Goal: Transaction & Acquisition: Book appointment/travel/reservation

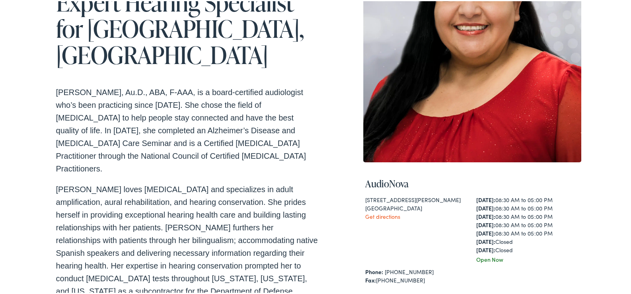
scroll to position [199, 0]
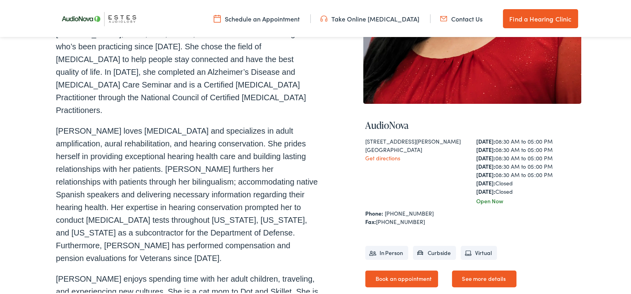
click at [402, 277] on link "Book an appointment" at bounding box center [401, 277] width 73 height 17
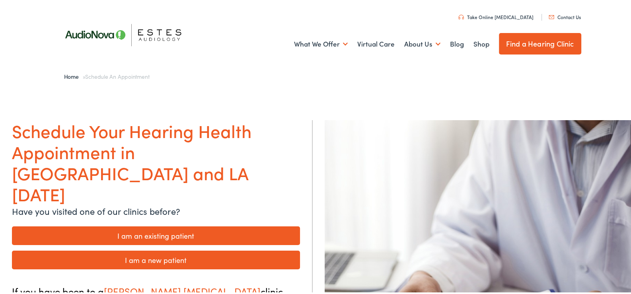
click at [175, 225] on link "I am an existing patient" at bounding box center [156, 234] width 288 height 19
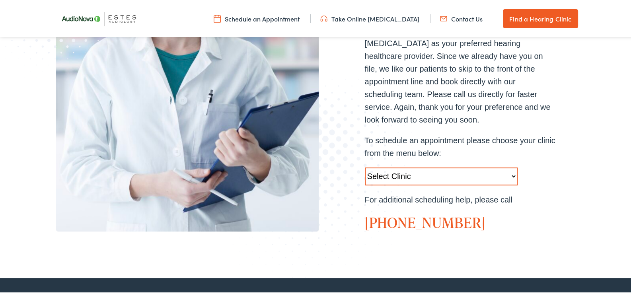
scroll to position [239, 0]
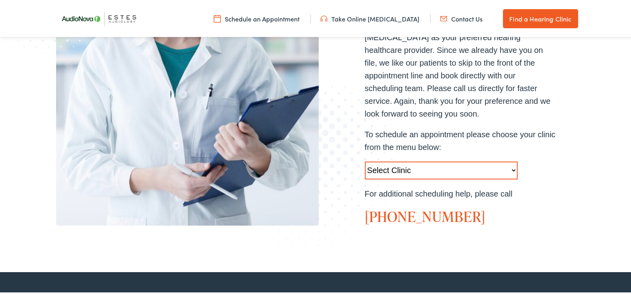
click at [511, 160] on select "Select Clinic Austin-TX-AudioNova 1206 W. 38th Street Boerne-TX-AudioNova 1112 …" at bounding box center [441, 169] width 153 height 18
select select "https://hearlifeagain.alpacaaudiology.com/locations/round-rock/"
click at [365, 160] on select "Select Clinic Austin-TX-AudioNova 1206 W. 38th Street Boerne-TX-AudioNova 1112 …" at bounding box center [441, 169] width 153 height 18
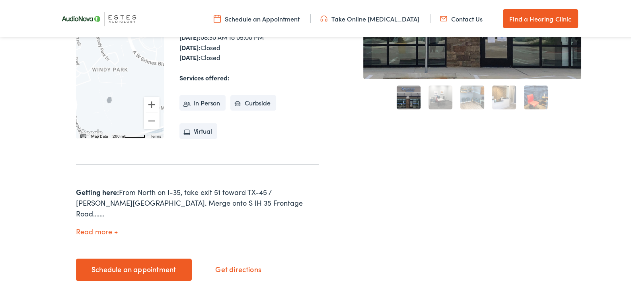
scroll to position [279, 0]
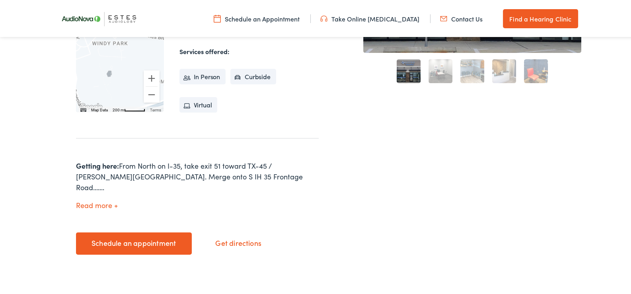
click at [129, 231] on link "Schedule an appointment" at bounding box center [134, 242] width 116 height 22
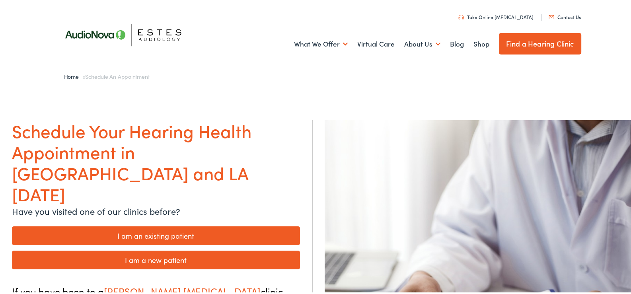
click at [211, 225] on link "I am an existing patient" at bounding box center [156, 234] width 288 height 19
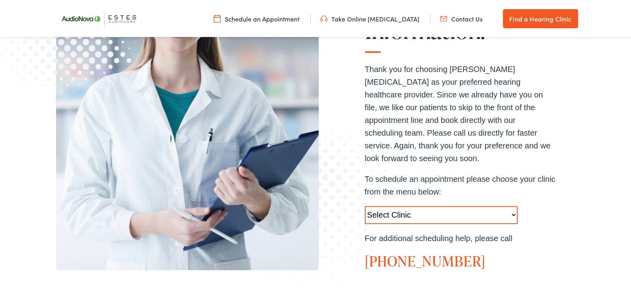
scroll to position [199, 0]
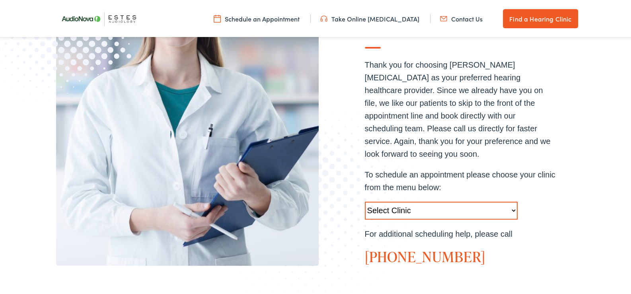
click at [511, 201] on select "Select Clinic Austin-TX-AudioNova 1206 W. 38th Street Boerne-TX-AudioNova 1112 …" at bounding box center [441, 210] width 153 height 18
select select "[URL][DOMAIN_NAME]"
click at [365, 201] on select "Select Clinic [GEOGRAPHIC_DATA]-[GEOGRAPHIC_DATA]-[GEOGRAPHIC_DATA] [STREET_ADD…" at bounding box center [441, 210] width 153 height 18
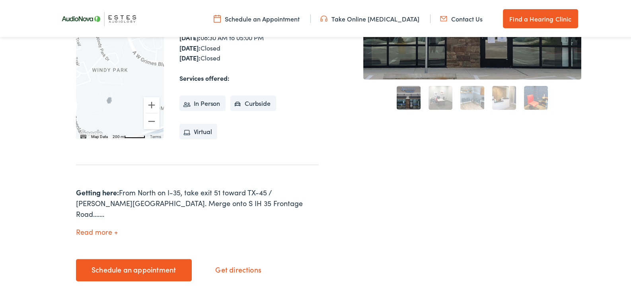
scroll to position [279, 0]
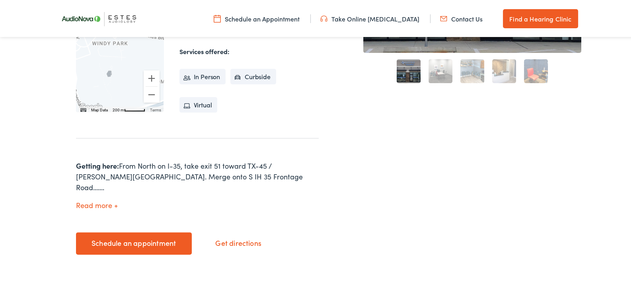
click at [105, 200] on button "Read more" at bounding box center [97, 204] width 42 height 8
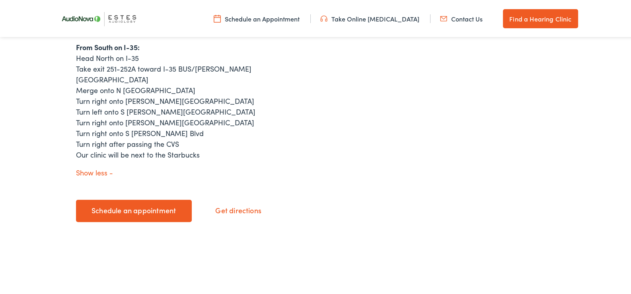
scroll to position [557, 0]
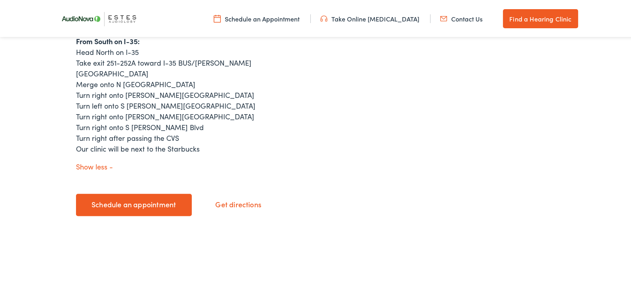
click at [124, 193] on link "Schedule an appointment" at bounding box center [134, 204] width 116 height 22
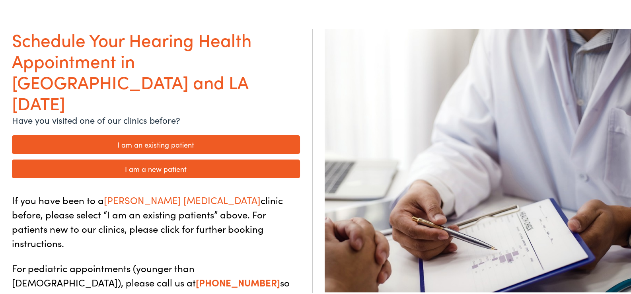
scroll to position [79, 0]
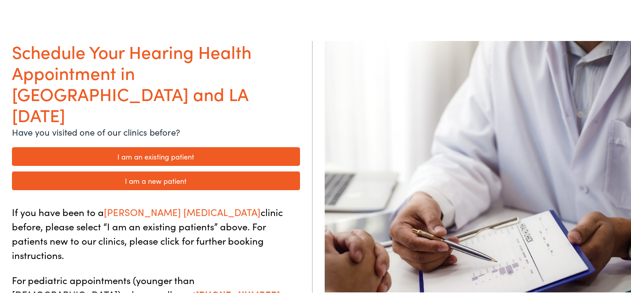
click at [159, 146] on link "I am an existing patient" at bounding box center [156, 155] width 288 height 19
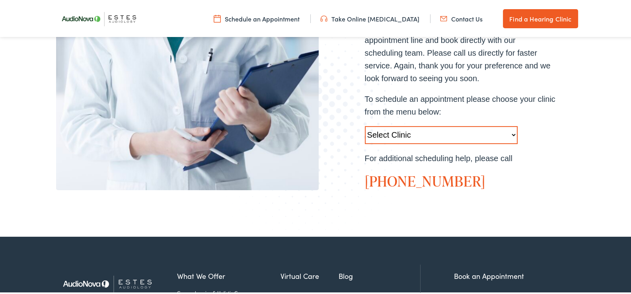
scroll to position [279, 0]
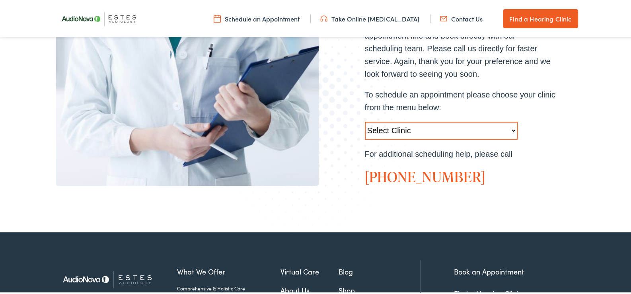
click at [509, 121] on select "Select Clinic Austin-TX-AudioNova 1206 W. 38th Street Boerne-TX-AudioNova 1112 …" at bounding box center [441, 130] width 153 height 18
select select "https://hearlifeagain.alpacaaudiology.com/locations/round-rock/"
click at [365, 121] on select "Select Clinic Austin-TX-AudioNova 1206 W. 38th Street Boerne-TX-AudioNova 1112 …" at bounding box center [441, 130] width 153 height 18
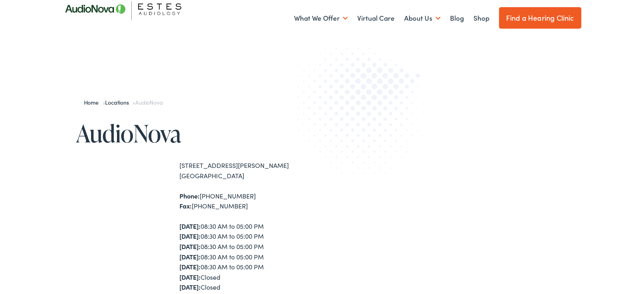
scroll to position [79, 0]
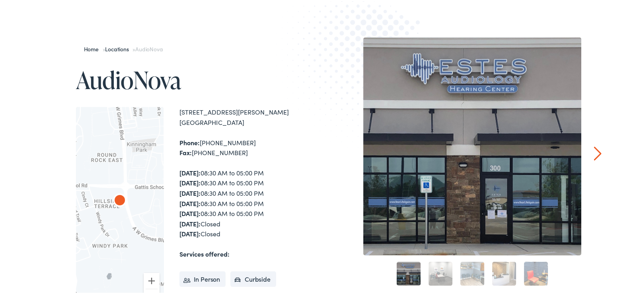
click at [440, 274] on link "2" at bounding box center [441, 273] width 24 height 24
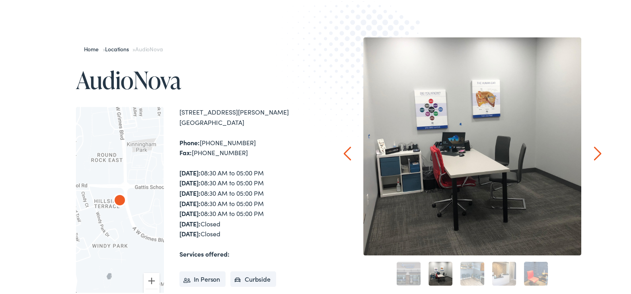
click at [468, 270] on link "3" at bounding box center [473, 273] width 24 height 24
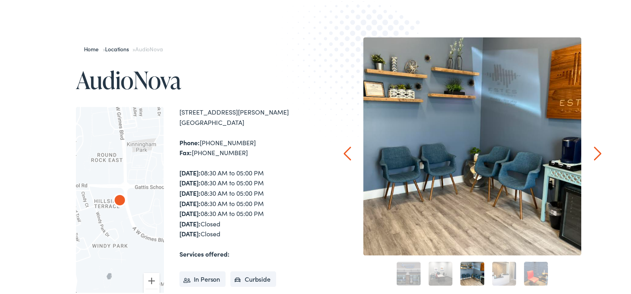
click at [498, 271] on link "4" at bounding box center [504, 273] width 24 height 24
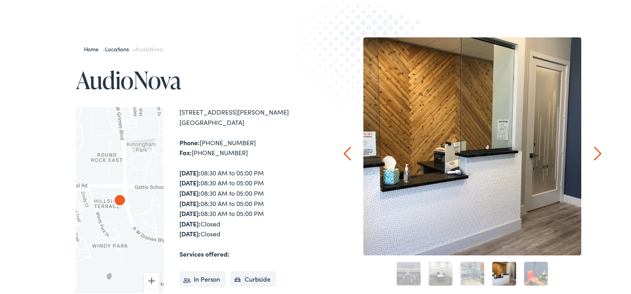
click at [530, 269] on link "5" at bounding box center [536, 273] width 24 height 24
